Goal: Information Seeking & Learning: Learn about a topic

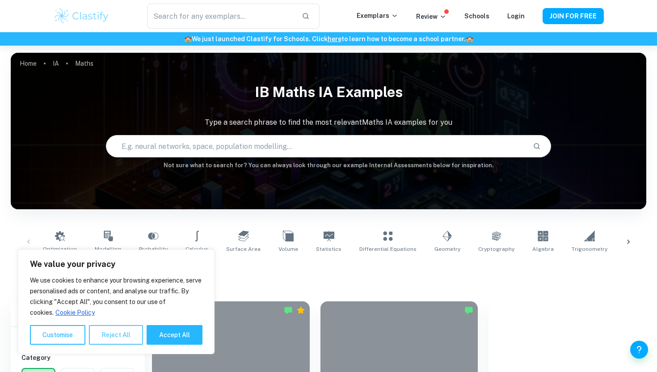
click at [101, 335] on button "Reject All" at bounding box center [116, 335] width 54 height 20
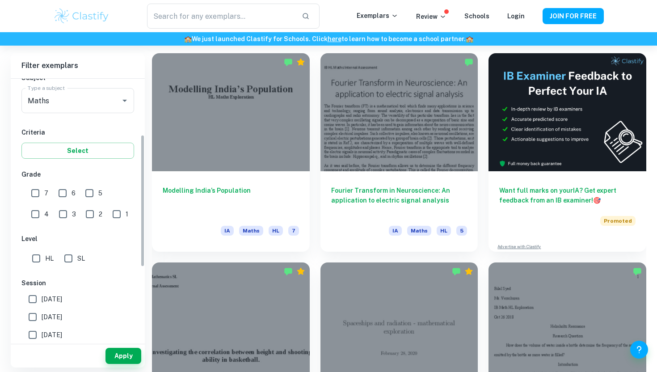
scroll to position [110, 0]
click at [70, 257] on input "SL" at bounding box center [68, 257] width 18 height 18
checkbox input "true"
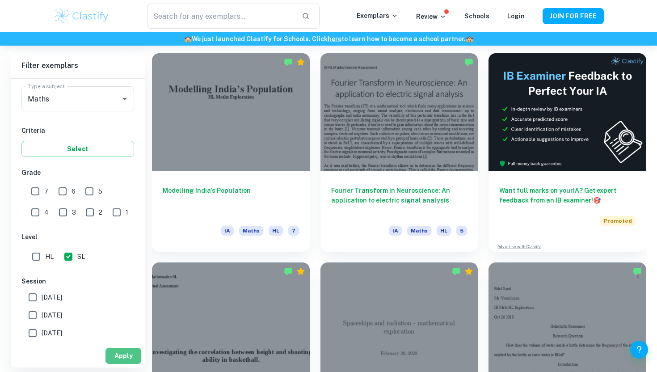
click at [123, 335] on button "Apply" at bounding box center [123, 356] width 36 height 16
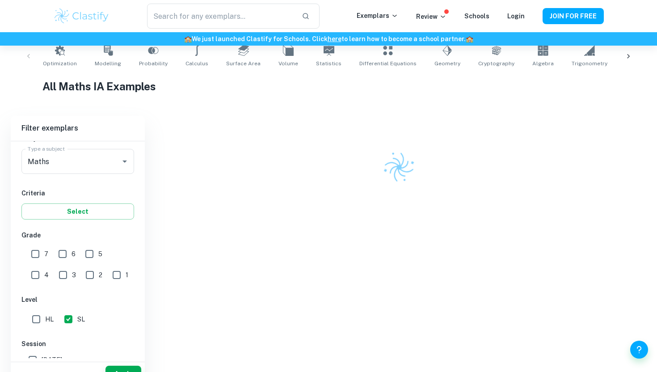
scroll to position [248, 0]
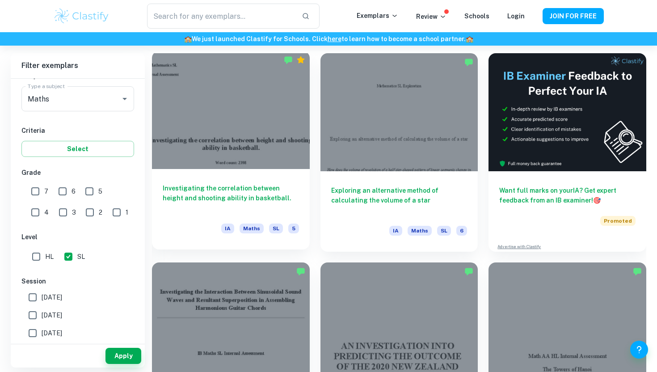
click at [244, 130] on div at bounding box center [231, 110] width 158 height 118
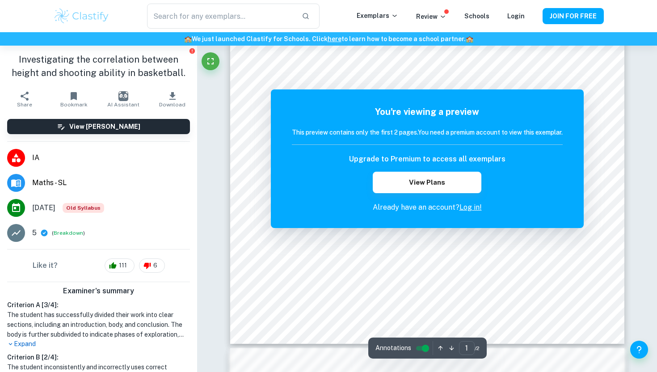
scroll to position [298, 0]
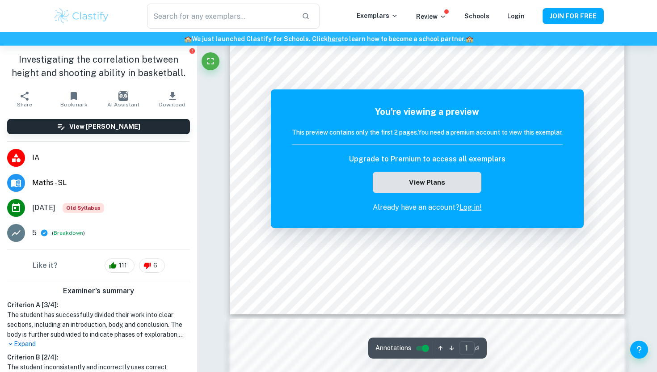
click at [465, 180] on button "View Plans" at bounding box center [427, 182] width 108 height 21
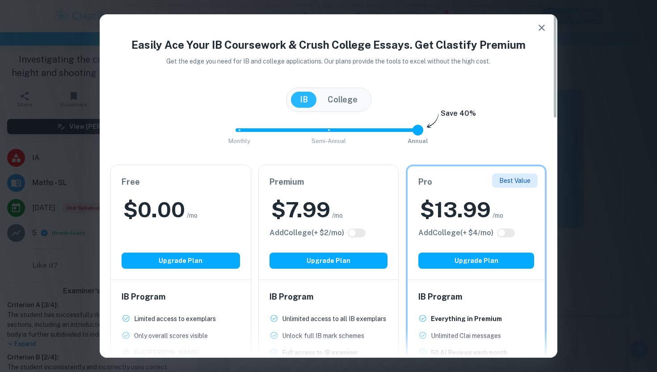
click at [545, 27] on icon "button" at bounding box center [541, 27] width 11 height 11
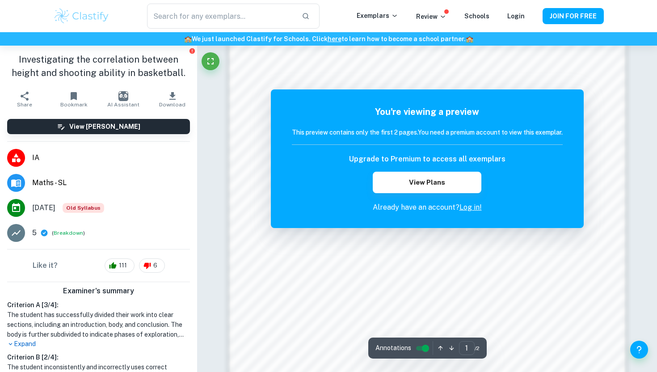
scroll to position [618, 0]
click at [453, 186] on button "View Plans" at bounding box center [427, 182] width 108 height 21
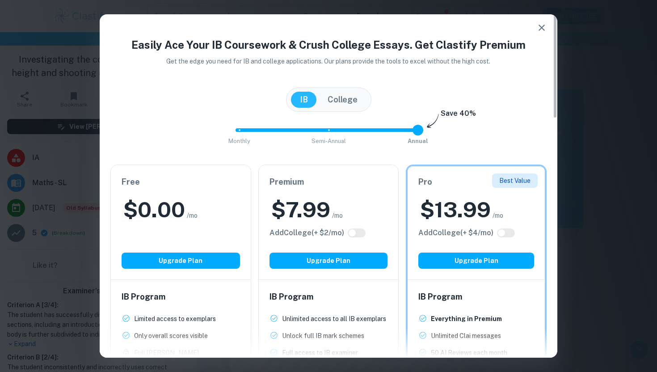
click at [546, 29] on icon "button" at bounding box center [541, 27] width 11 height 11
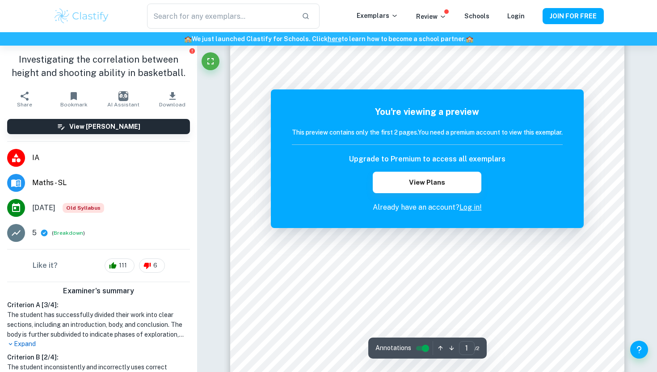
scroll to position [111, 0]
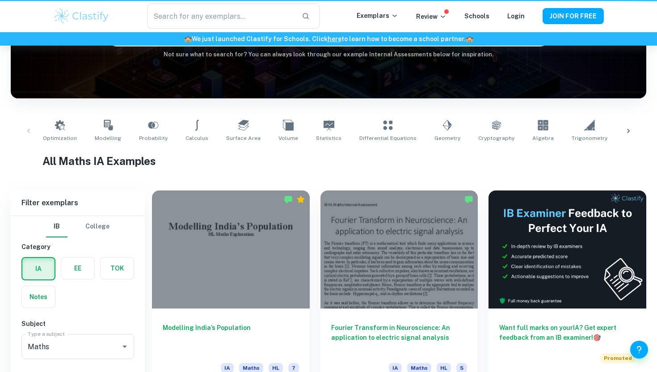
scroll to position [248, 0]
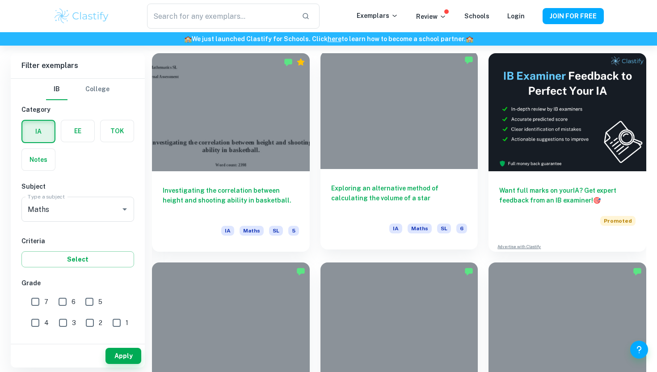
click at [413, 151] on div at bounding box center [400, 110] width 158 height 118
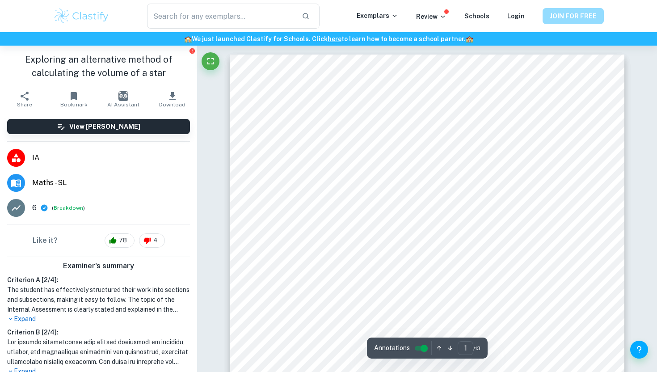
click at [554, 15] on button "JOIN FOR FREE" at bounding box center [573, 16] width 61 height 16
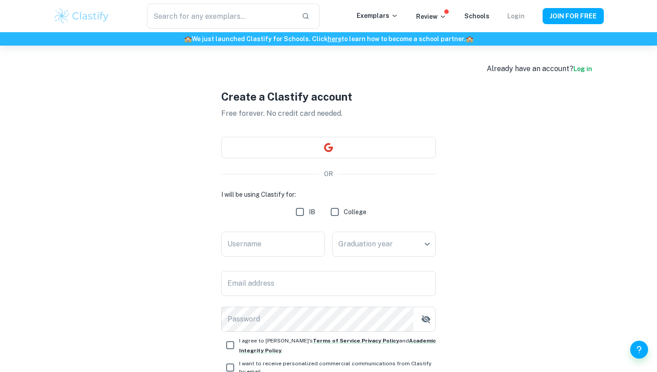
click at [522, 17] on link "Login" at bounding box center [515, 16] width 17 height 7
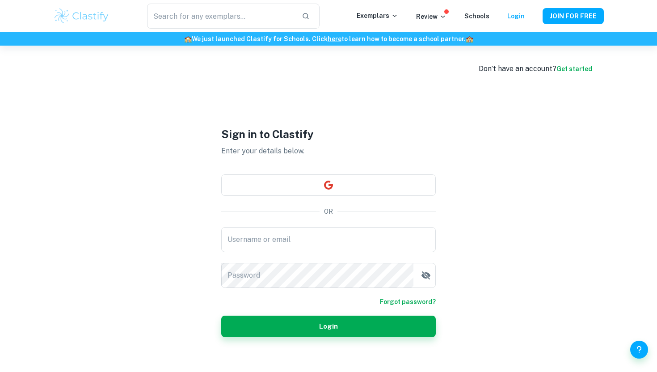
scroll to position [24, 0]
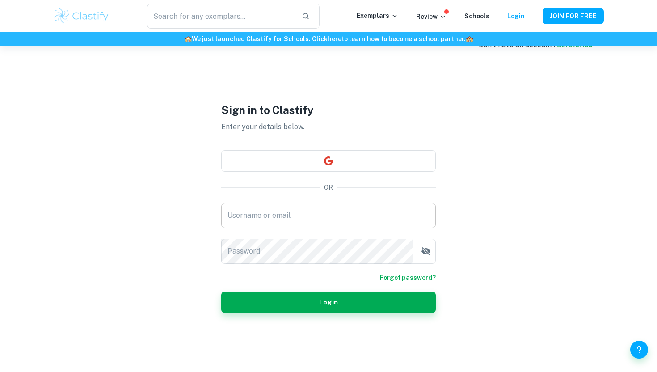
click at [326, 222] on input "Username or email" at bounding box center [328, 215] width 215 height 25
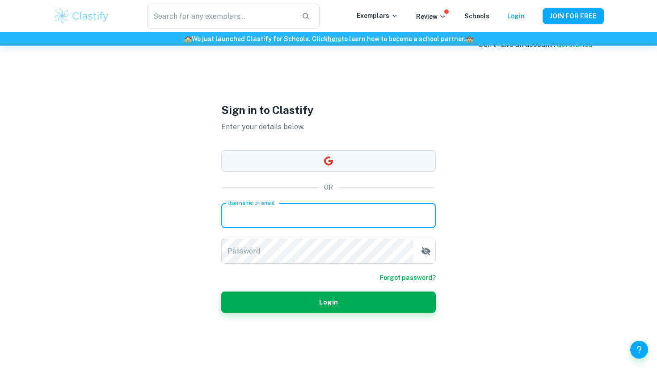
click at [330, 161] on button "button" at bounding box center [328, 160] width 215 height 21
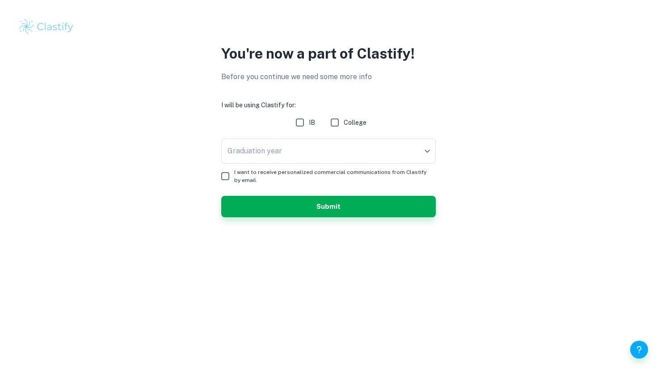
click at [304, 122] on input "IB" at bounding box center [300, 123] width 18 height 18
checkbox input "true"
click at [309, 148] on body "We value your privacy We use cookies to enhance your browsing experience, serve…" at bounding box center [328, 186] width 657 height 372
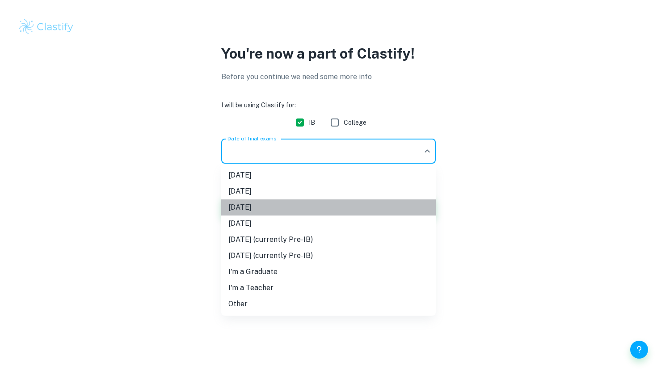
click at [268, 209] on li "[DATE]" at bounding box center [328, 207] width 215 height 16
type input "M26"
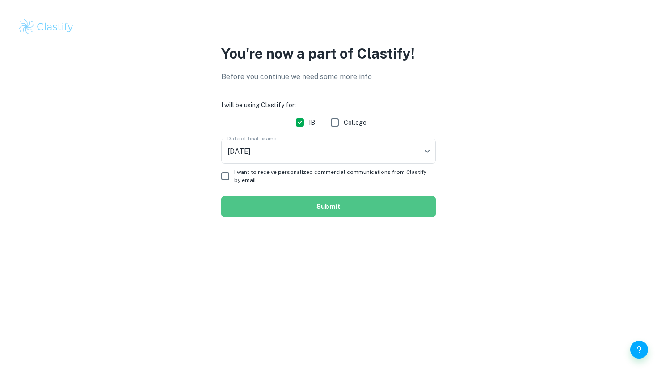
click at [312, 213] on button "Submit" at bounding box center [328, 206] width 215 height 21
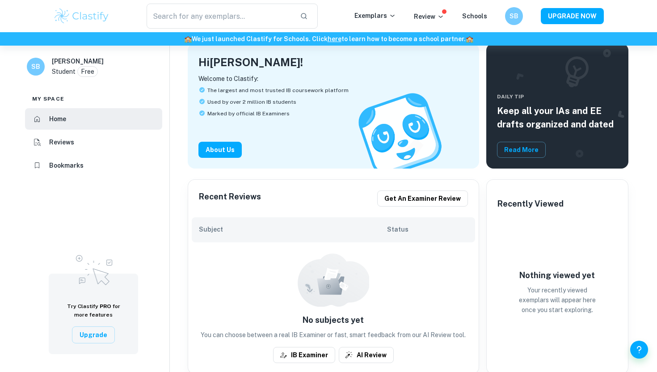
scroll to position [71, 0]
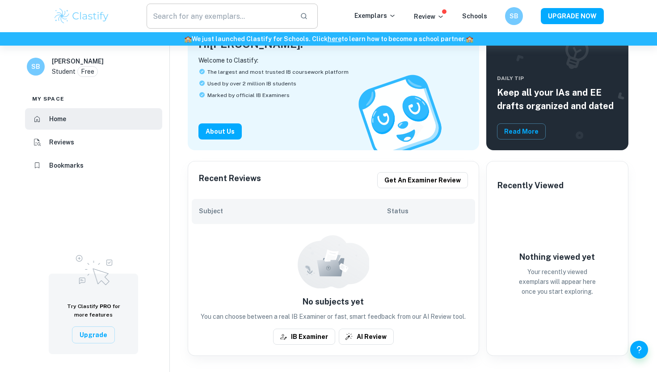
click at [234, 16] on input "text" at bounding box center [220, 16] width 146 height 25
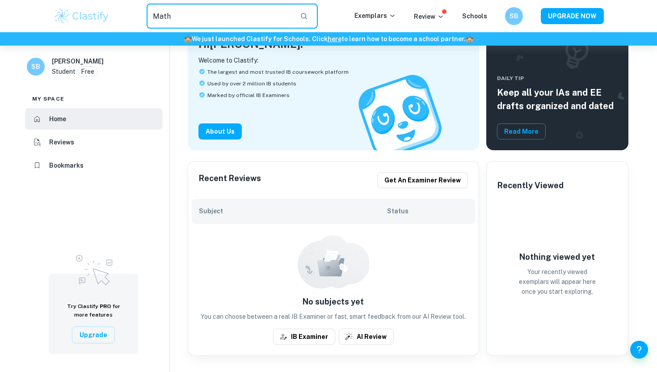
type input "Math"
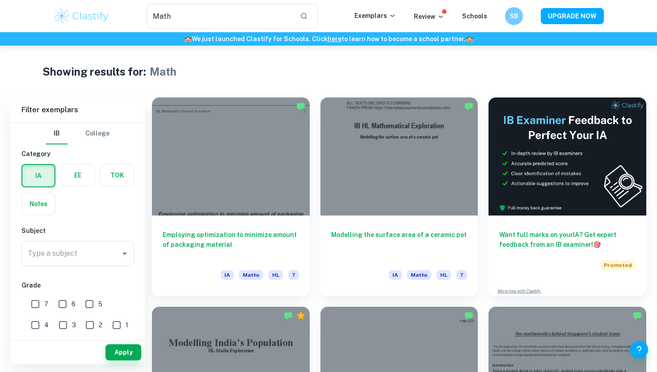
click at [36, 184] on label "button" at bounding box center [38, 175] width 32 height 21
click at [0, 0] on input "radio" at bounding box center [0, 0] width 0 height 0
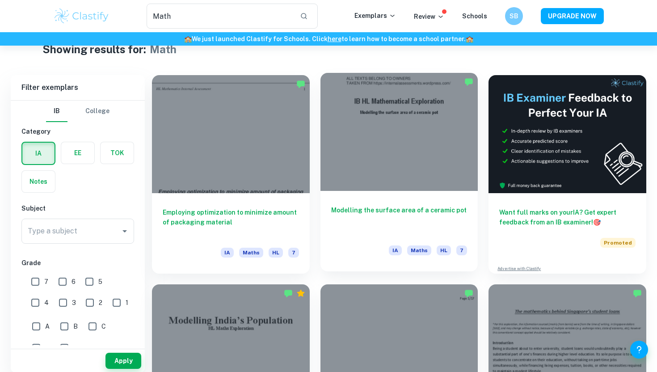
scroll to position [32, 0]
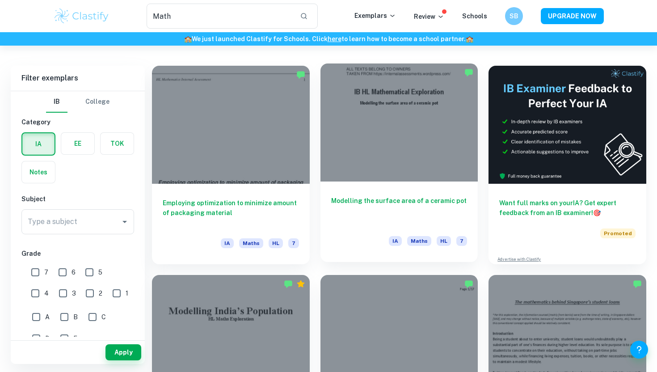
click at [406, 128] on div at bounding box center [400, 122] width 158 height 118
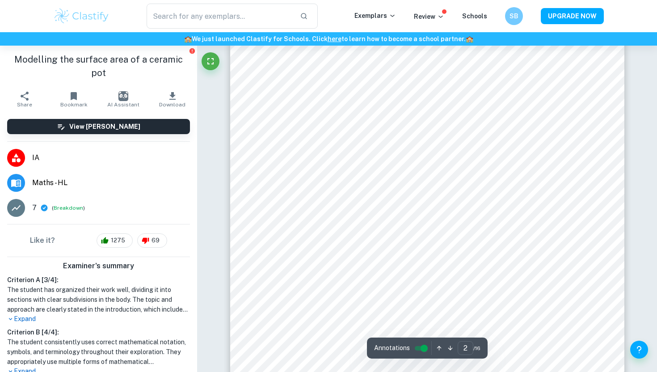
scroll to position [652, 0]
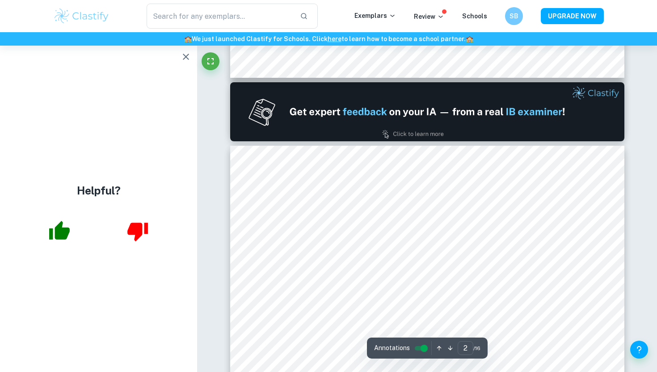
type input "1"
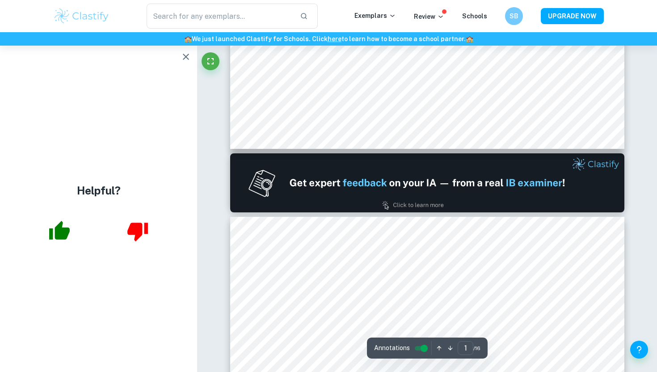
scroll to position [434, 0]
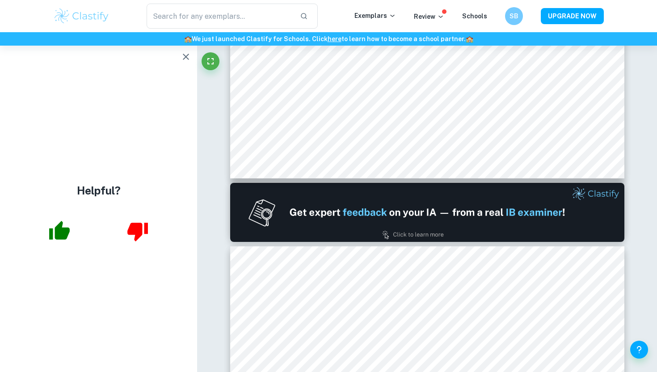
type input "Math"
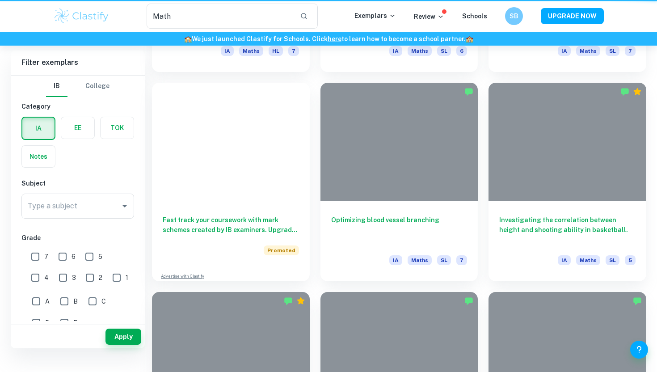
scroll to position [32, 0]
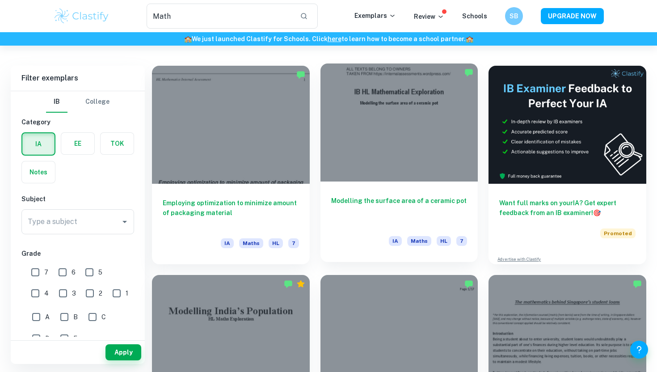
click at [422, 154] on div at bounding box center [400, 122] width 158 height 118
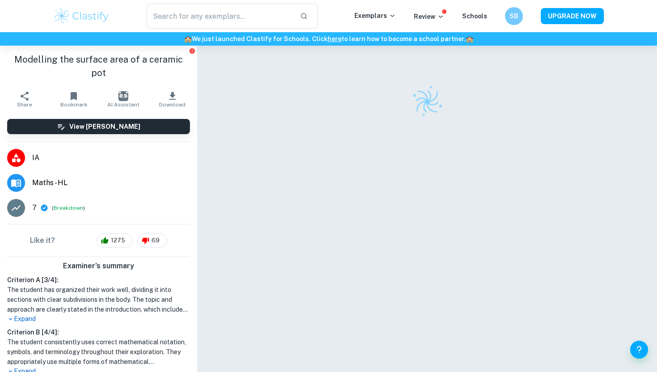
type input "Math"
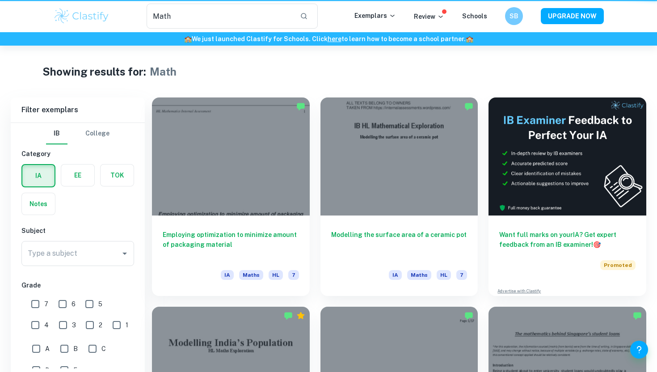
scroll to position [32, 0]
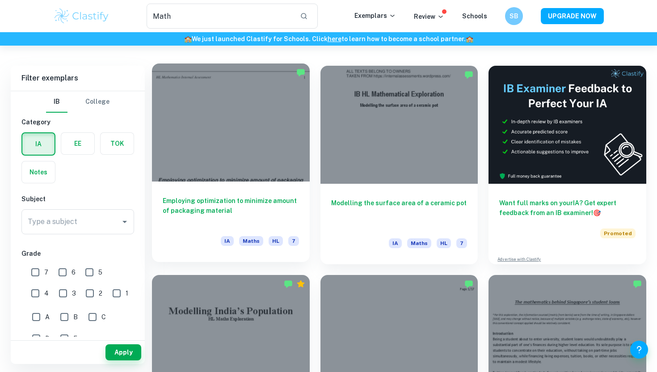
click at [243, 134] on div at bounding box center [231, 122] width 158 height 118
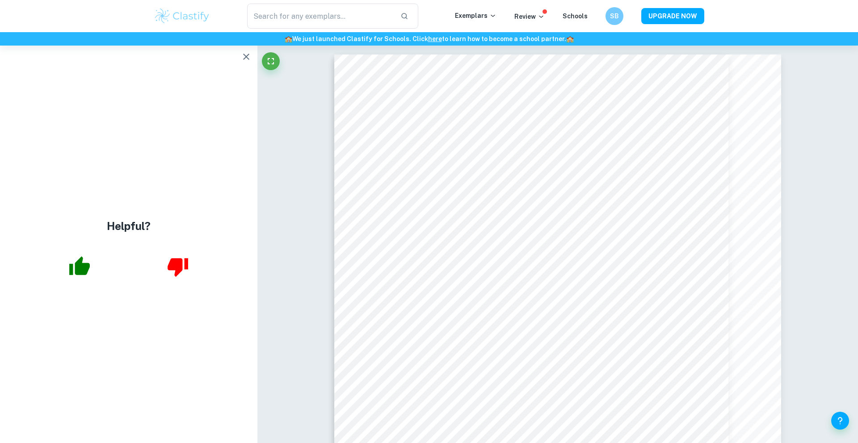
click at [250, 57] on icon "button" at bounding box center [246, 56] width 11 height 11
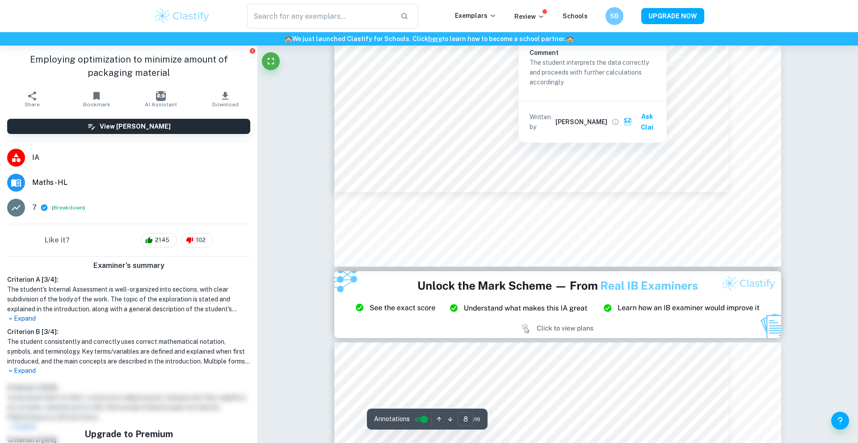
scroll to position [5024, 0]
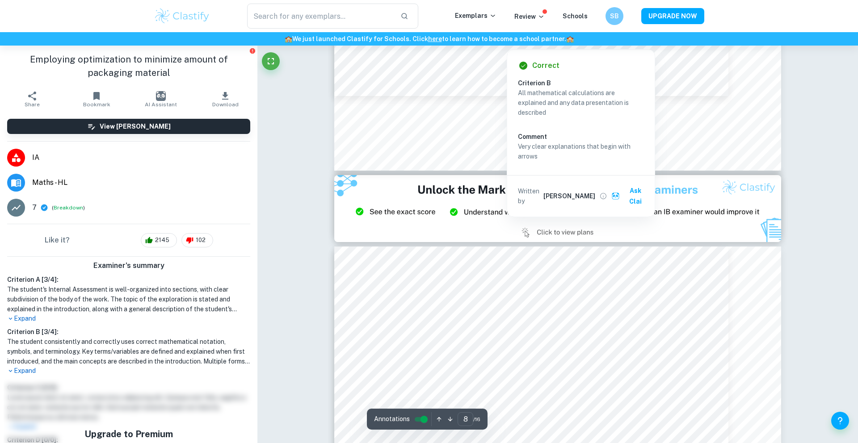
type input "9"
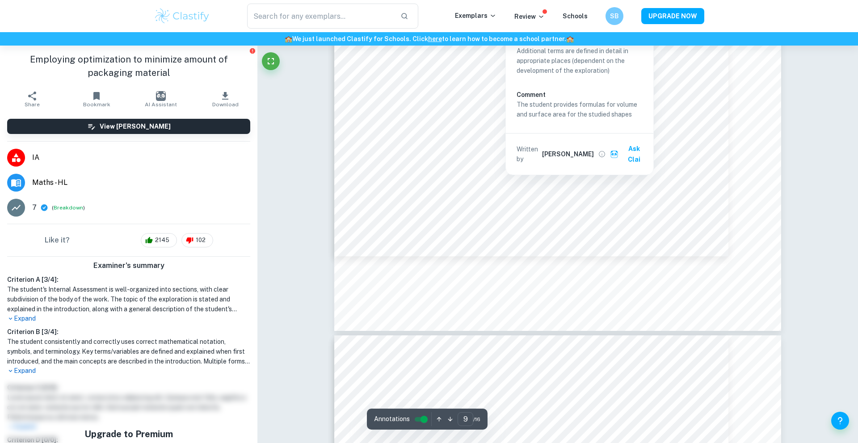
scroll to position [5746, 0]
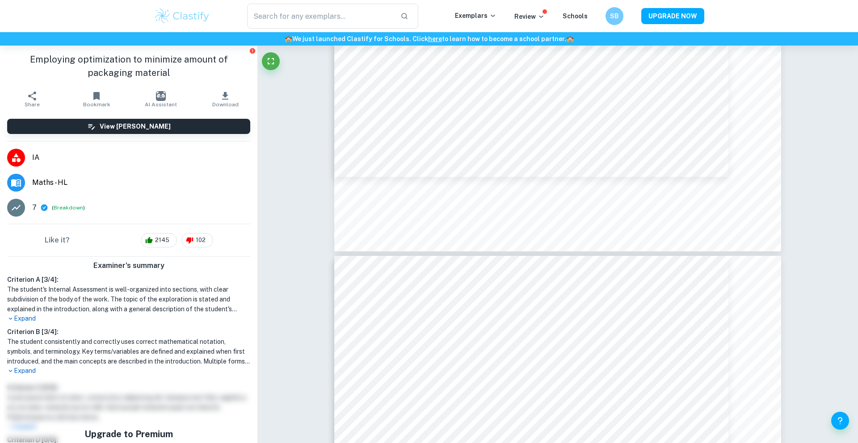
type input "Math"
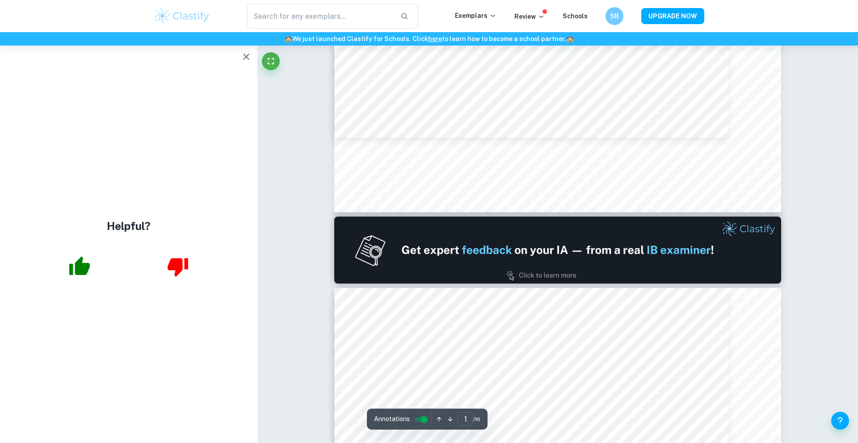
type input "2"
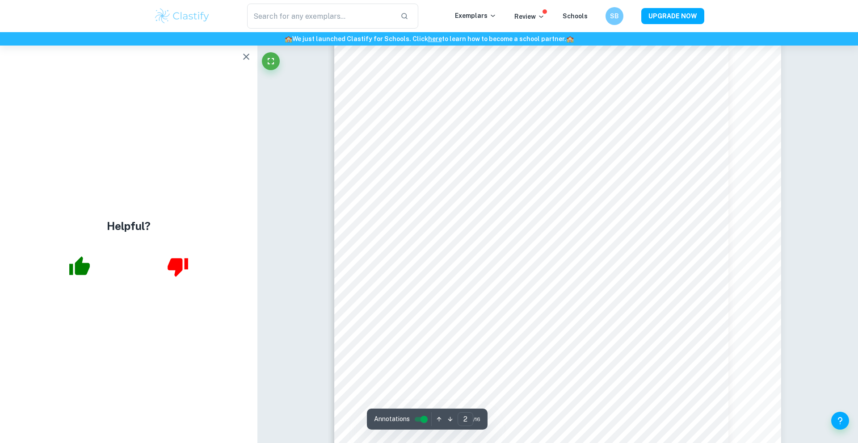
scroll to position [752, 0]
